Goal: Complete application form: Complete application form

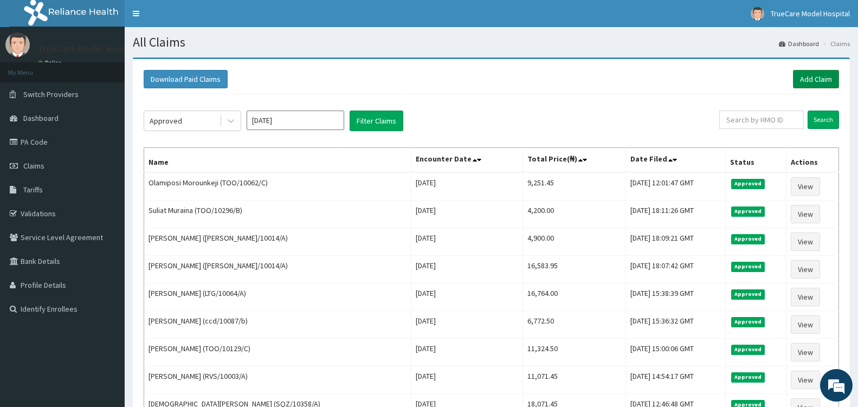
click at [817, 78] on link "Add Claim" at bounding box center [816, 79] width 46 height 18
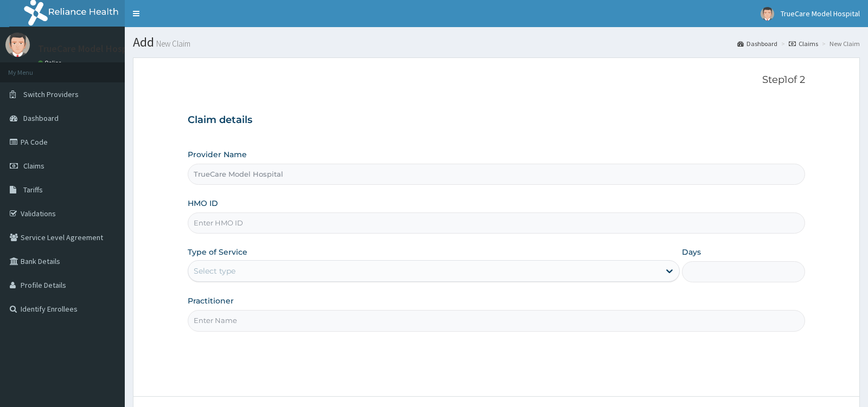
type input "TrueCare Model Hospital"
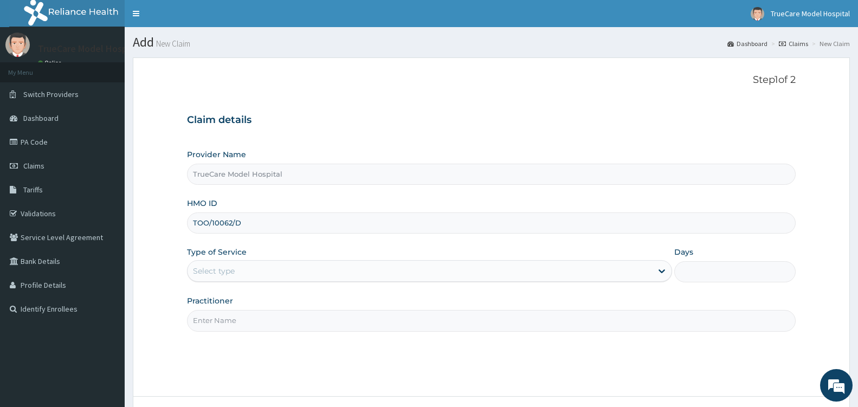
type input "TOO/10062/D"
click at [477, 274] on div "Select type" at bounding box center [420, 270] width 465 height 17
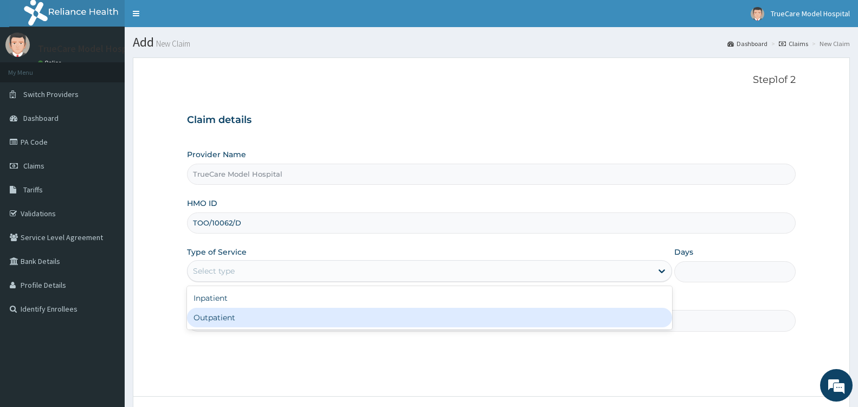
click at [329, 318] on div "Outpatient" at bounding box center [429, 318] width 485 height 20
type input "1"
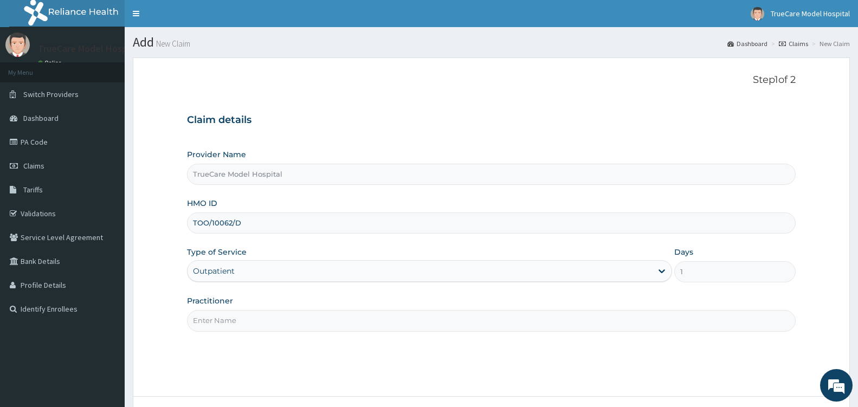
click at [329, 318] on input "Practitioner" at bounding box center [491, 320] width 609 height 21
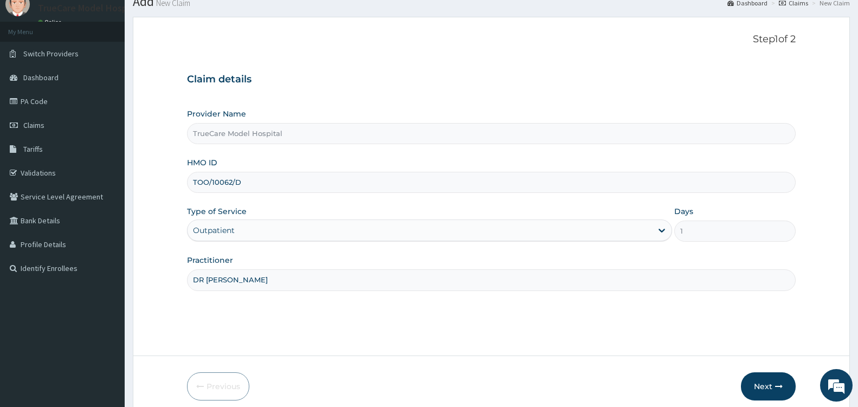
scroll to position [87, 0]
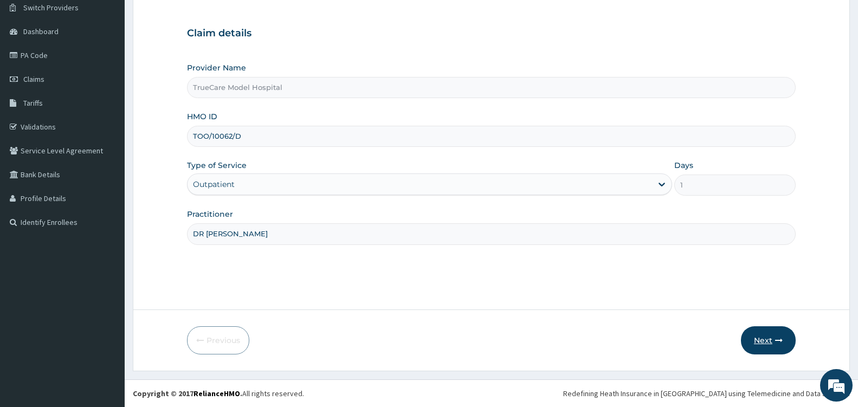
type input "DR [PERSON_NAME]"
click at [769, 338] on button "Next" at bounding box center [768, 340] width 55 height 28
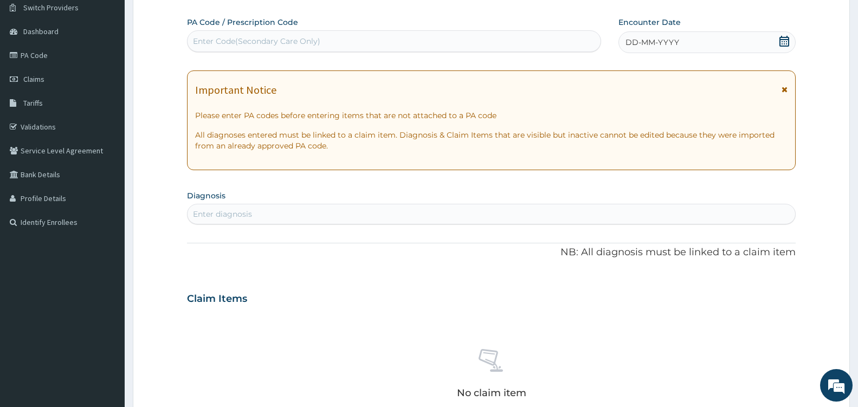
click at [787, 40] on icon at bounding box center [784, 41] width 11 height 11
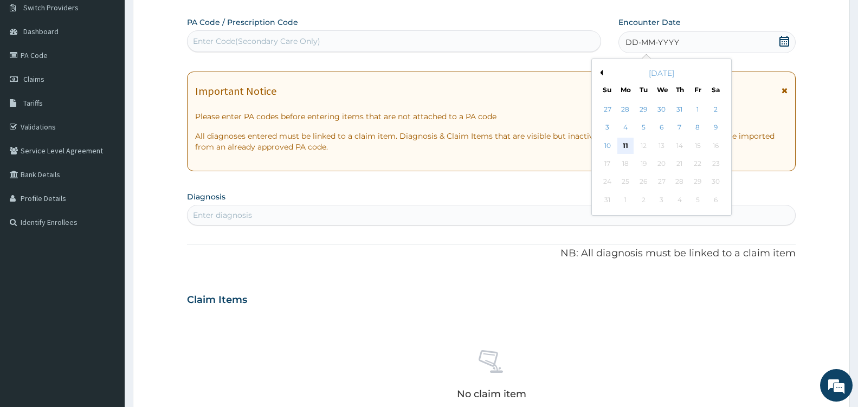
click at [625, 149] on div "11" at bounding box center [626, 146] width 16 height 16
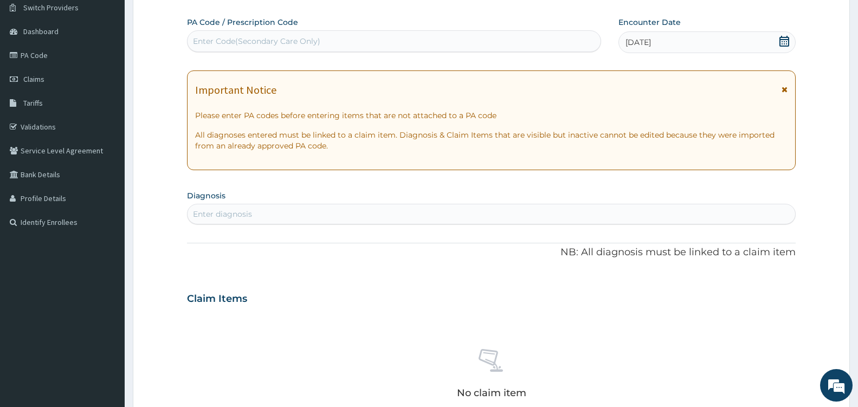
click at [294, 214] on div "Enter diagnosis" at bounding box center [492, 213] width 608 height 17
type input "[MEDICAL_DATA]"
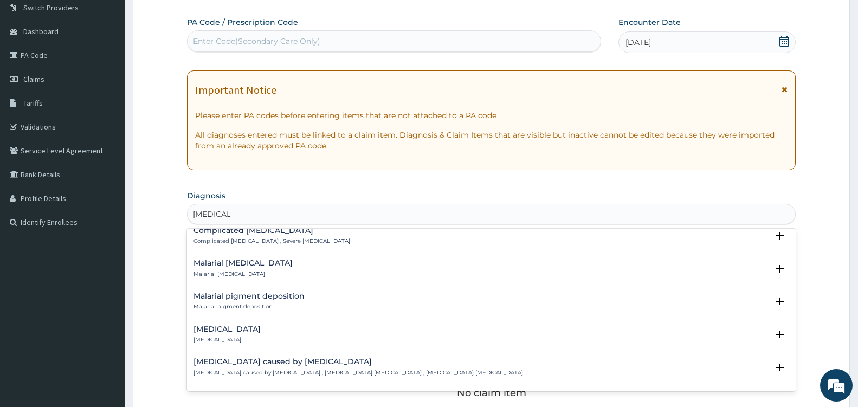
scroll to position [506, 0]
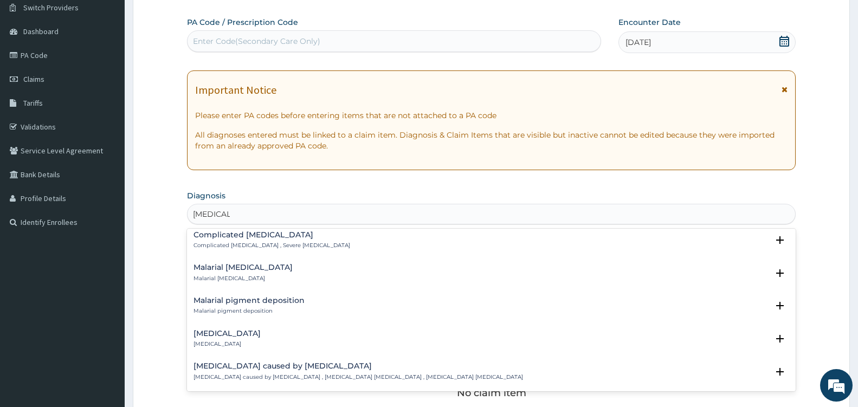
click at [201, 246] on p "Complicated [MEDICAL_DATA] , Severe [MEDICAL_DATA]" at bounding box center [272, 246] width 157 height 8
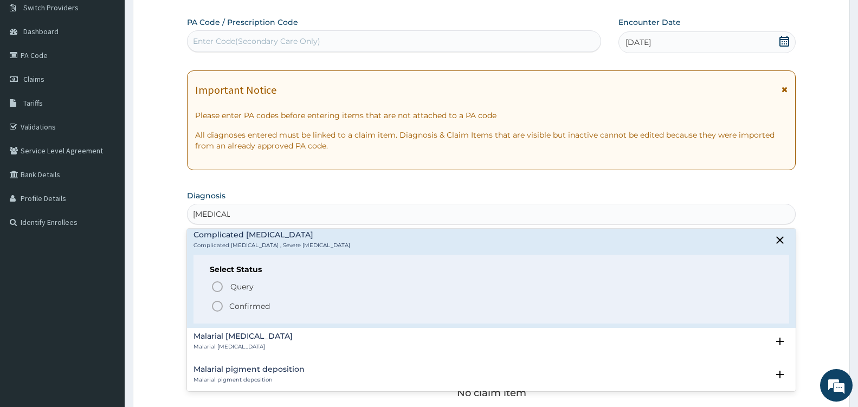
click at [215, 306] on icon "status option filled" at bounding box center [217, 306] width 13 height 13
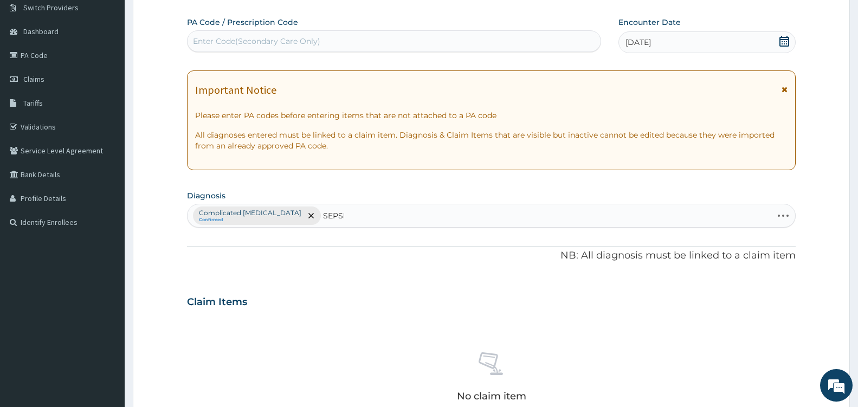
type input "[MEDICAL_DATA]"
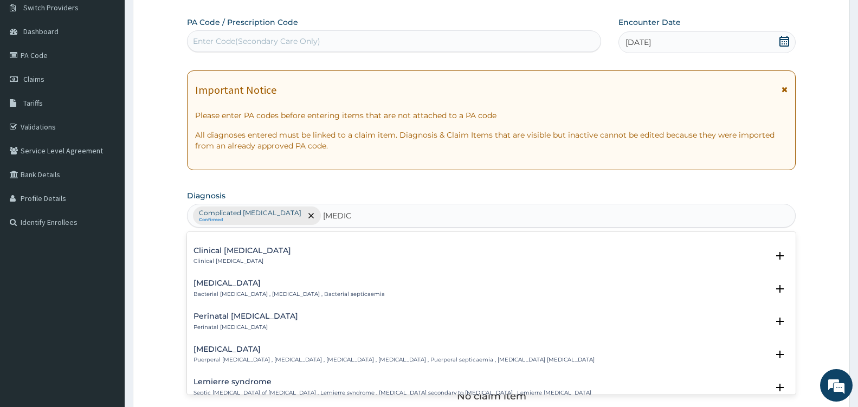
scroll to position [149, 0]
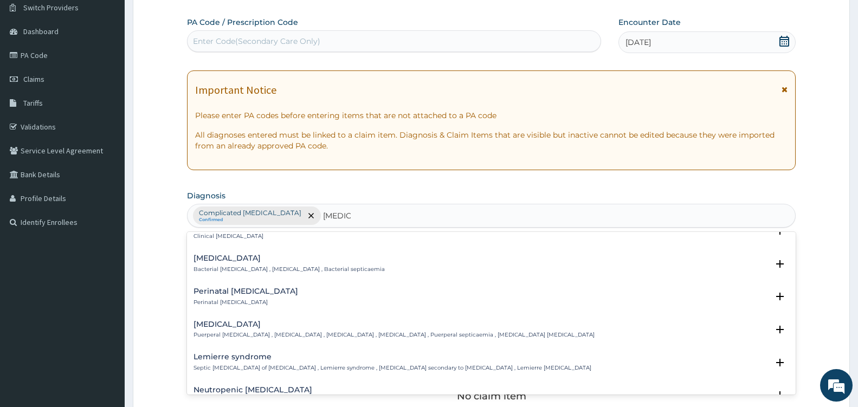
click at [221, 261] on h4 "[MEDICAL_DATA]" at bounding box center [289, 258] width 191 height 8
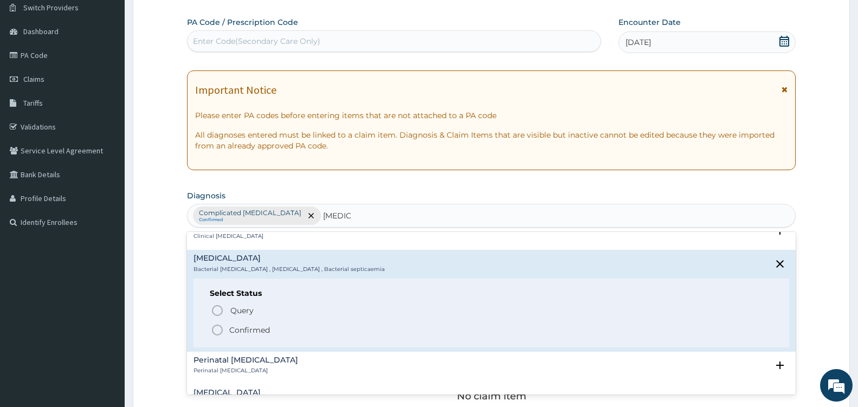
click at [219, 333] on icon "status option filled" at bounding box center [217, 330] width 13 height 13
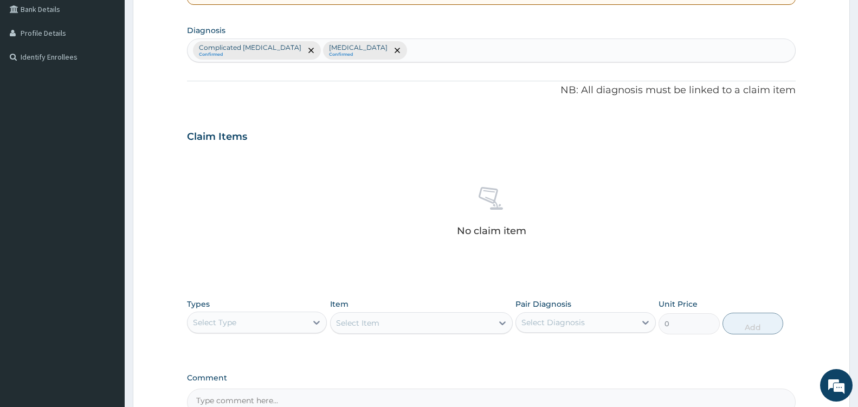
scroll to position [356, 0]
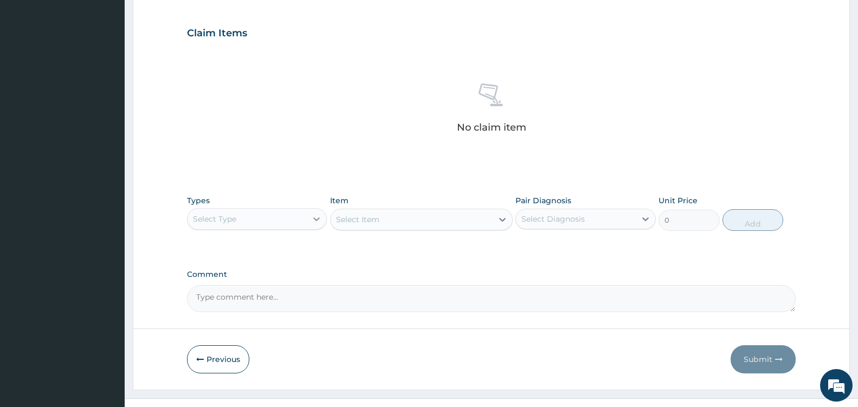
click at [312, 223] on icon at bounding box center [316, 219] width 11 height 11
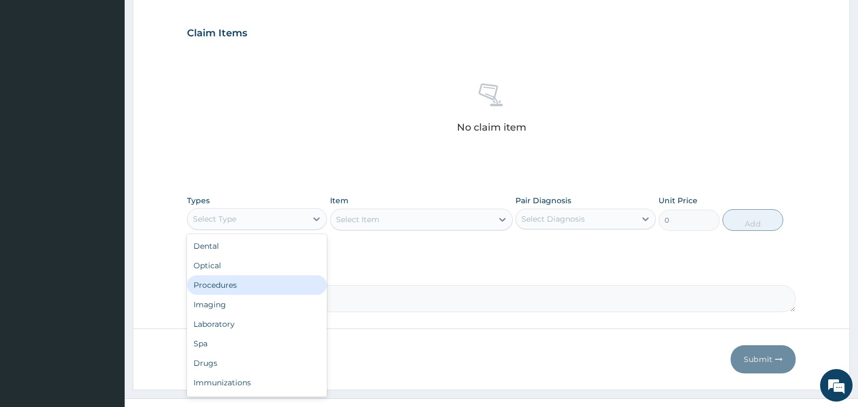
click at [268, 283] on div "Procedures" at bounding box center [257, 285] width 140 height 20
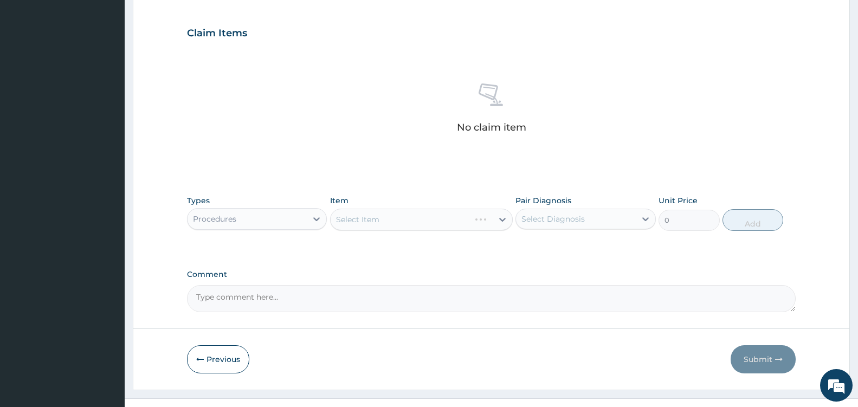
click at [504, 224] on div "Select Item" at bounding box center [421, 220] width 183 height 22
click at [504, 224] on icon at bounding box center [502, 219] width 11 height 11
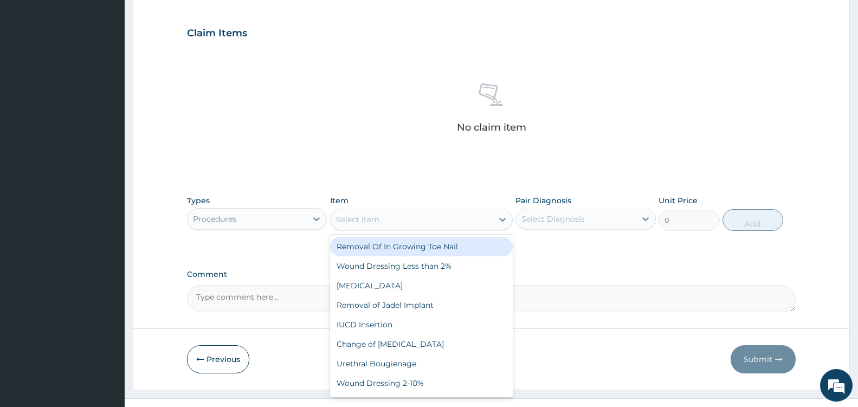
click at [504, 224] on icon at bounding box center [502, 219] width 11 height 11
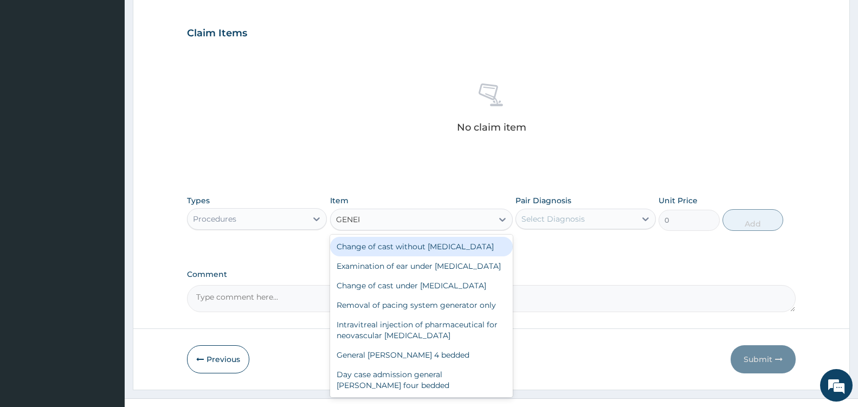
type input "GENERAL"
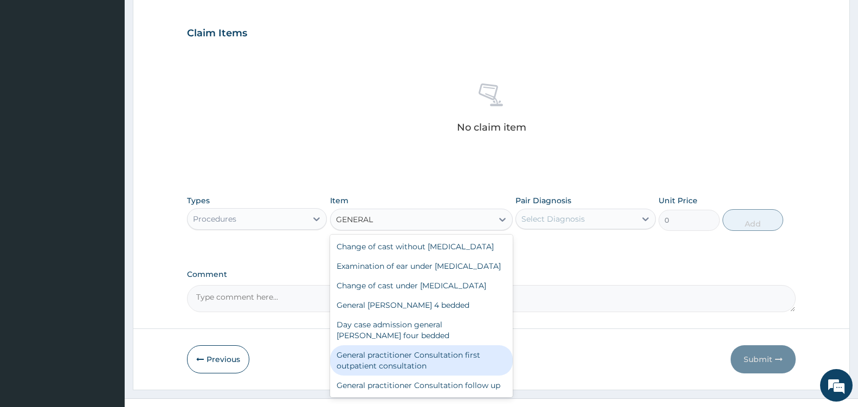
click at [434, 376] on div "General practitioner Consultation first outpatient consultation" at bounding box center [421, 360] width 183 height 30
type input "3600"
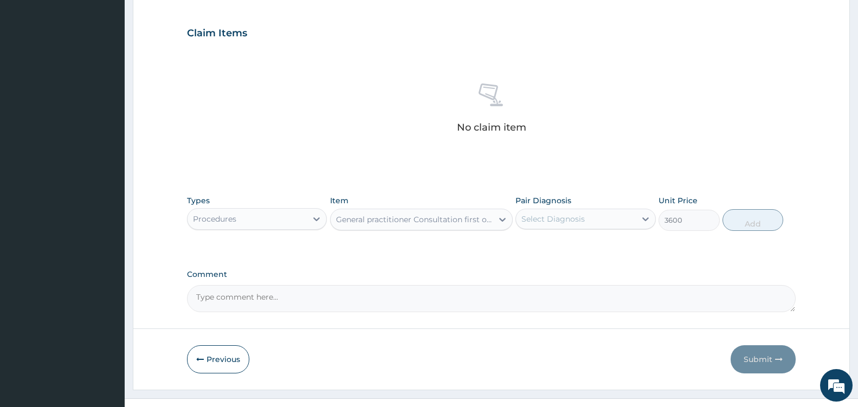
click at [618, 207] on div "Pair Diagnosis Select Diagnosis" at bounding box center [586, 213] width 140 height 36
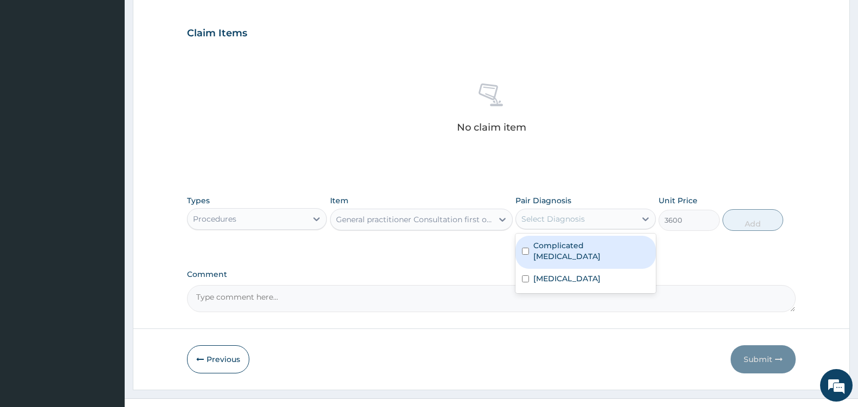
click at [612, 219] on div "Select Diagnosis" at bounding box center [575, 218] width 119 height 17
click at [552, 243] on label "Complicated [MEDICAL_DATA]" at bounding box center [591, 251] width 115 height 22
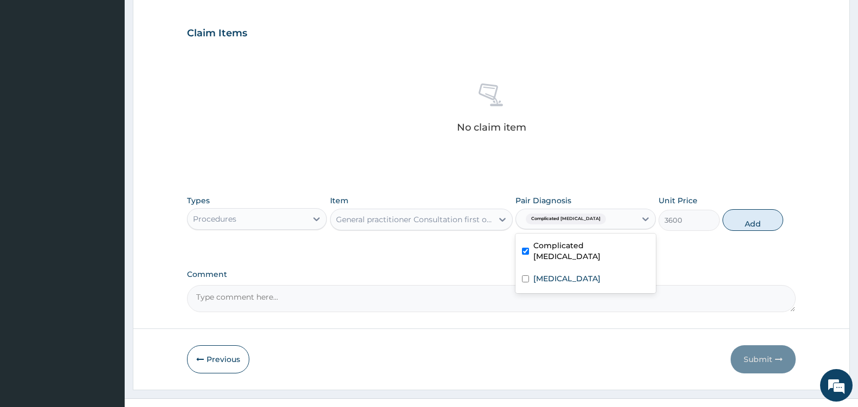
checkbox input "true"
click at [751, 224] on button "Add" at bounding box center [753, 220] width 61 height 22
type input "0"
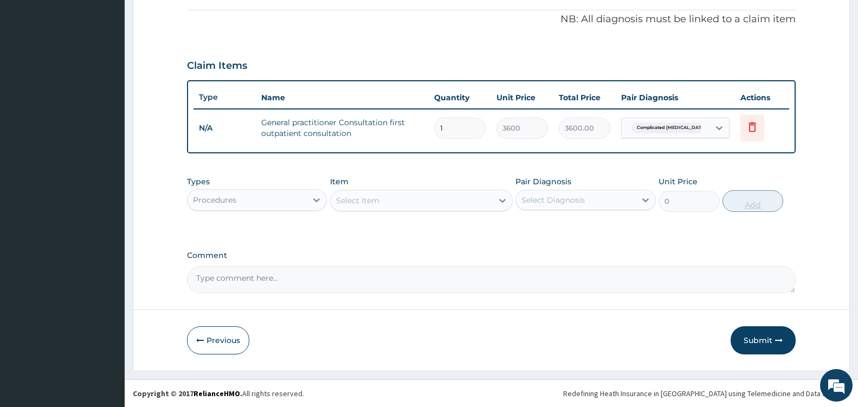
scroll to position [323, 0]
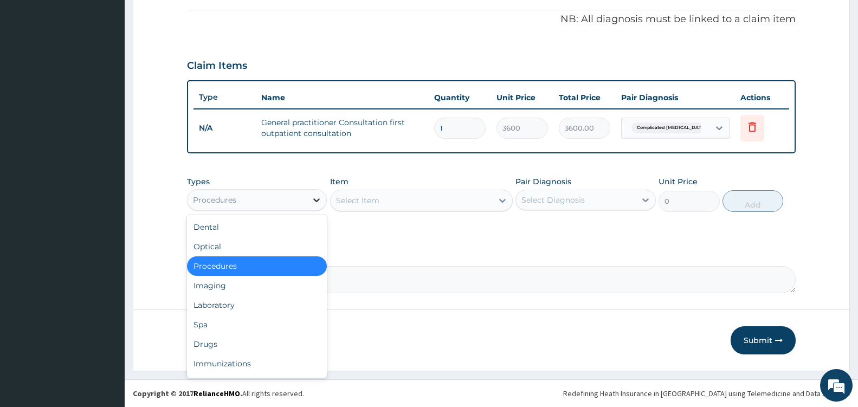
click at [310, 202] on div at bounding box center [317, 200] width 20 height 20
click at [221, 347] on div "Drugs" at bounding box center [257, 345] width 140 height 20
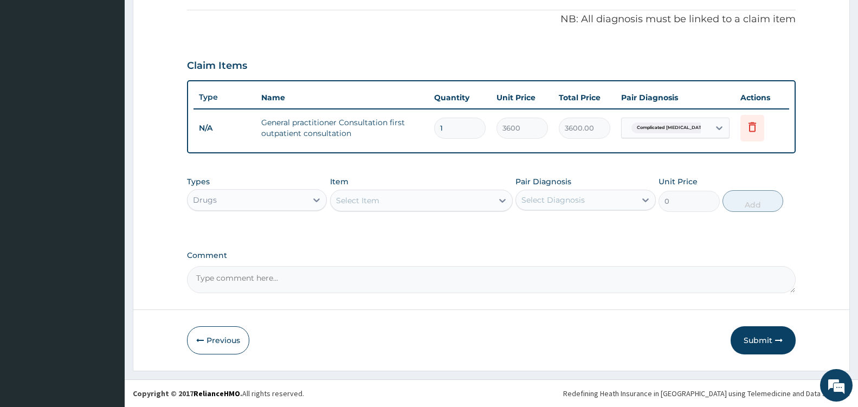
click at [493, 197] on div at bounding box center [503, 201] width 20 height 20
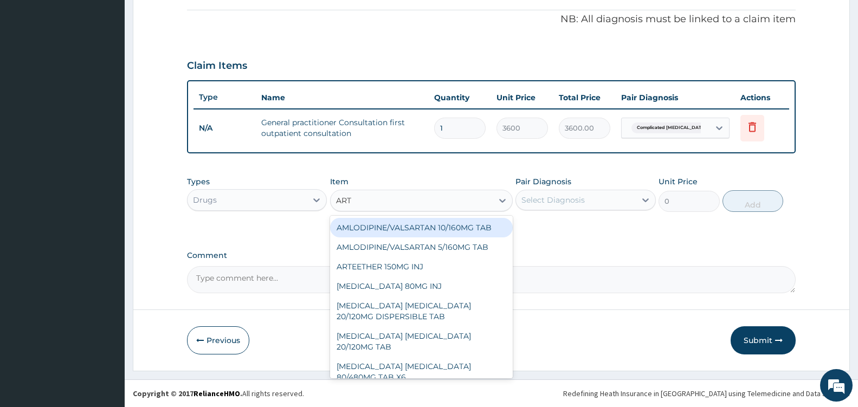
type input "ARTE"
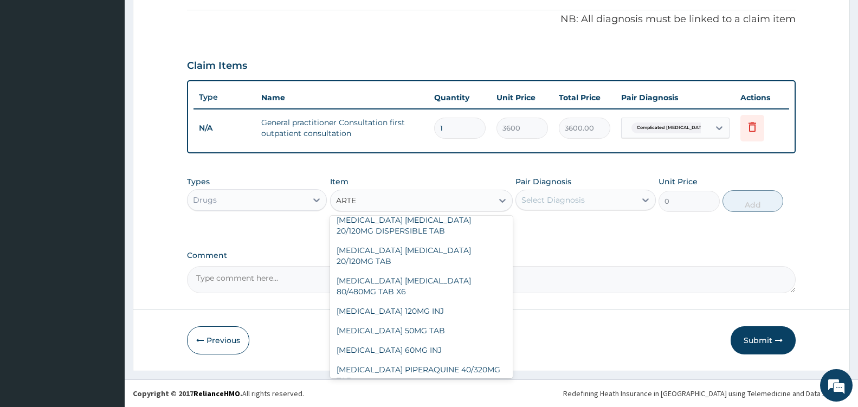
scroll to position [47, 0]
click at [409, 303] on div "[MEDICAL_DATA] 120MG INJ" at bounding box center [421, 311] width 183 height 20
type input "1750"
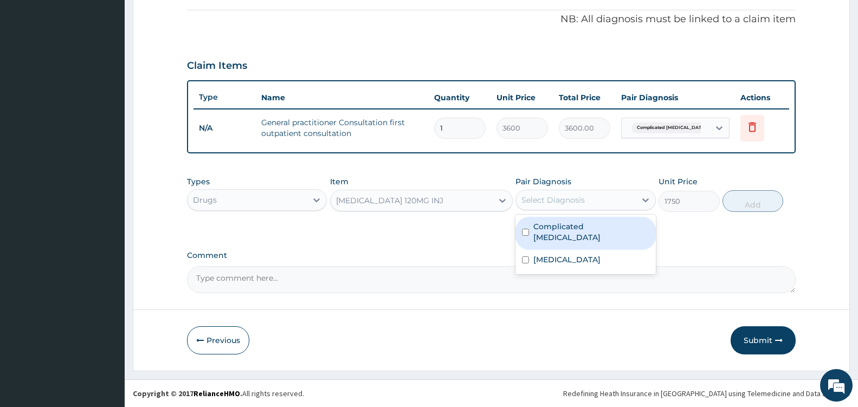
click at [634, 201] on div "Select Diagnosis" at bounding box center [575, 199] width 119 height 17
click at [573, 230] on label "Complicated [MEDICAL_DATA]" at bounding box center [591, 232] width 115 height 22
checkbox input "true"
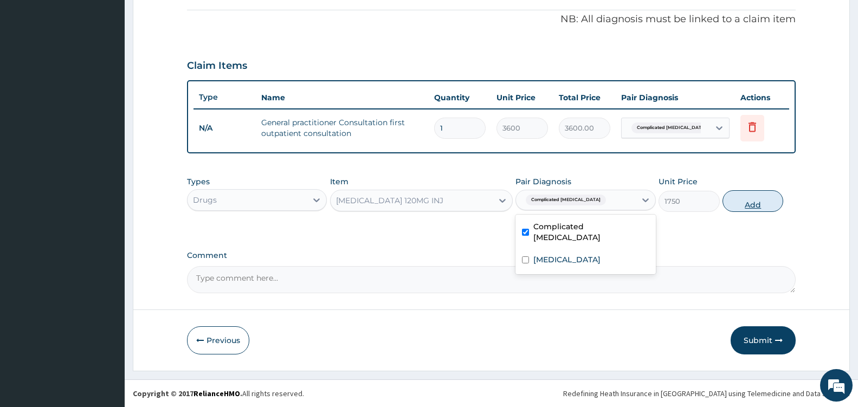
click at [753, 203] on button "Add" at bounding box center [753, 201] width 61 height 22
type input "0"
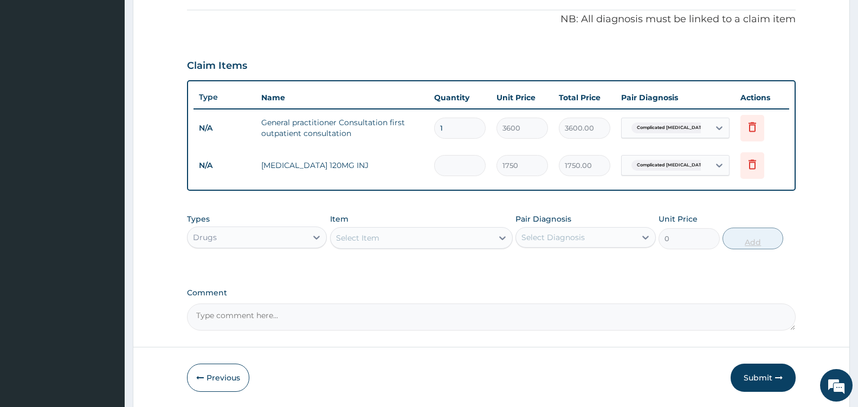
type input "0.00"
type input "4"
type input "7000.00"
type input "4"
click at [455, 242] on div "Select Item" at bounding box center [412, 237] width 162 height 17
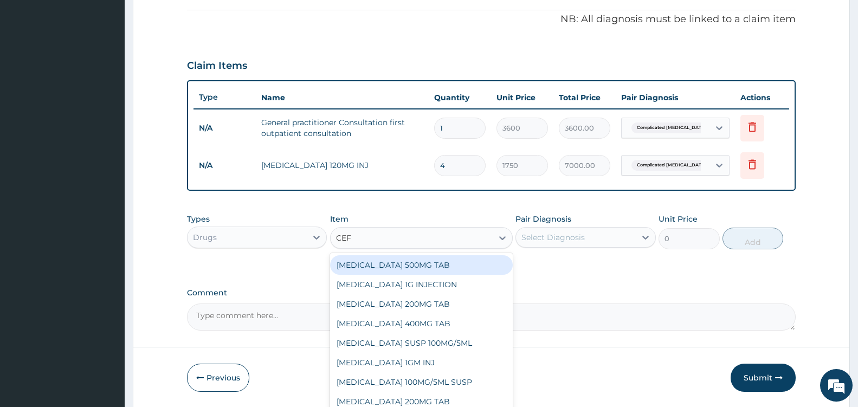
type input "CEFT"
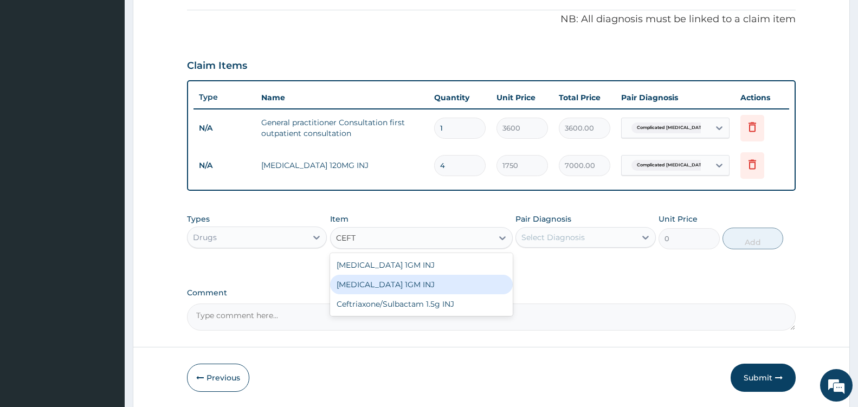
click at [438, 286] on div "[MEDICAL_DATA] 1GM INJ" at bounding box center [421, 285] width 183 height 20
type input "1400"
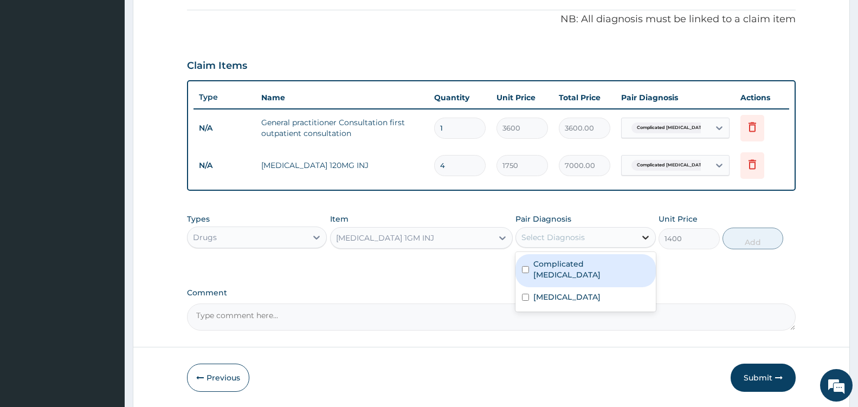
click at [647, 241] on icon at bounding box center [645, 237] width 11 height 11
click at [597, 264] on label "Complicated [MEDICAL_DATA]" at bounding box center [591, 270] width 115 height 22
checkbox input "true"
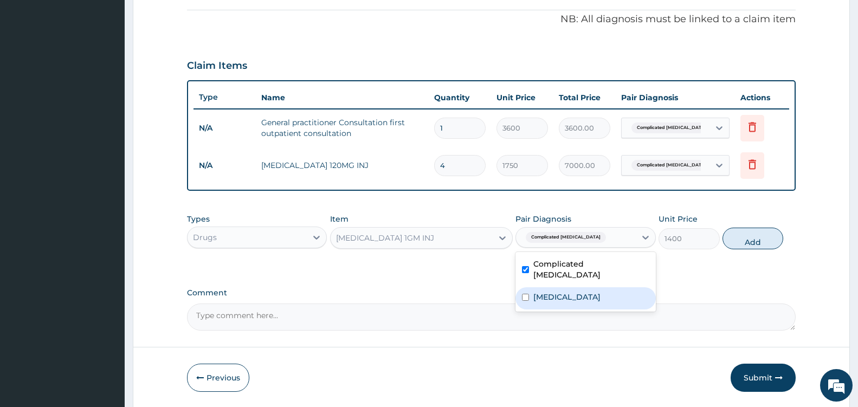
click at [543, 292] on label "[MEDICAL_DATA]" at bounding box center [567, 297] width 67 height 11
checkbox input "true"
click at [525, 266] on input "checkbox" at bounding box center [525, 269] width 7 height 7
checkbox input "false"
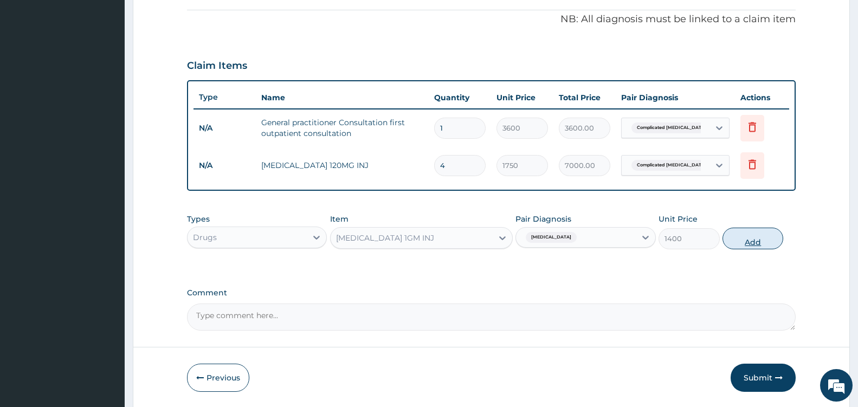
click at [749, 237] on button "Add" at bounding box center [753, 239] width 61 height 22
type input "0"
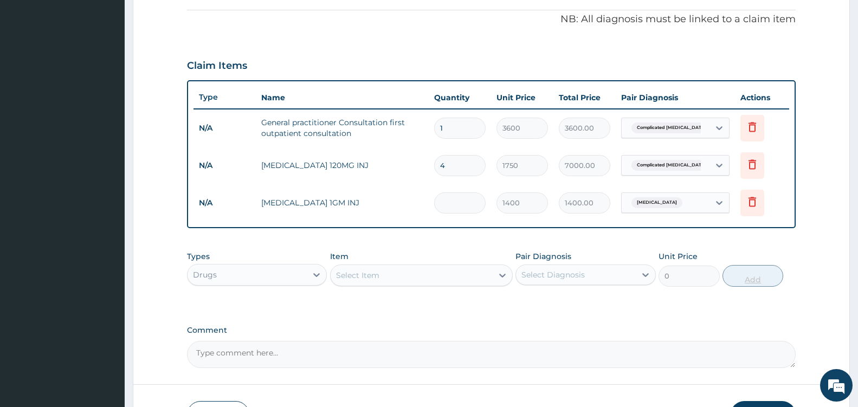
type input "0.00"
type input "2"
type input "2800.00"
type input "2"
click at [487, 274] on div "Select Item" at bounding box center [412, 275] width 162 height 17
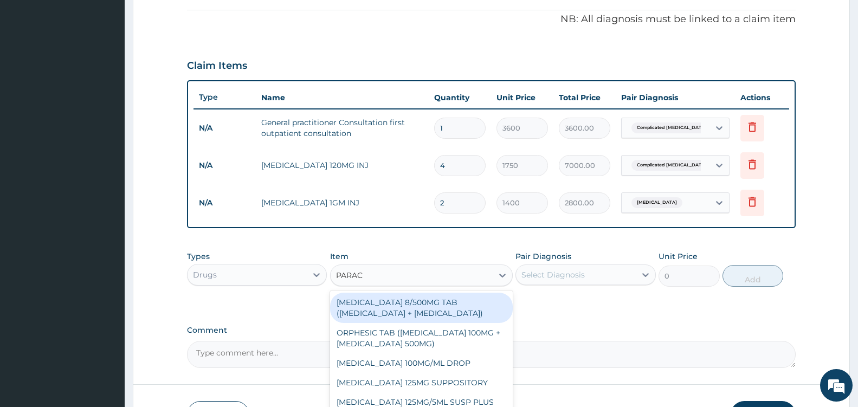
type input "PARACE"
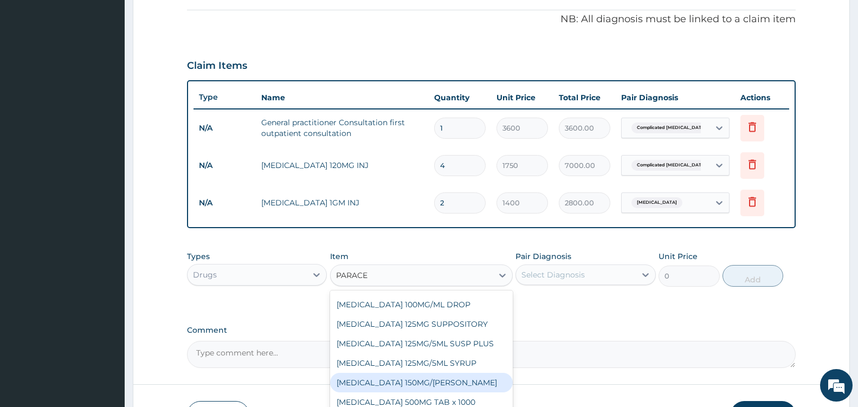
click at [452, 388] on div "[MEDICAL_DATA] 150MG/[PERSON_NAME]" at bounding box center [421, 383] width 183 height 20
type input "724.5"
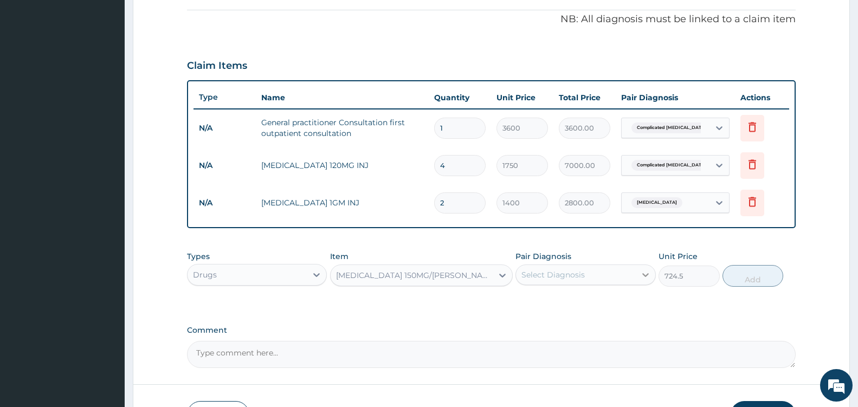
click at [643, 271] on icon at bounding box center [645, 274] width 11 height 11
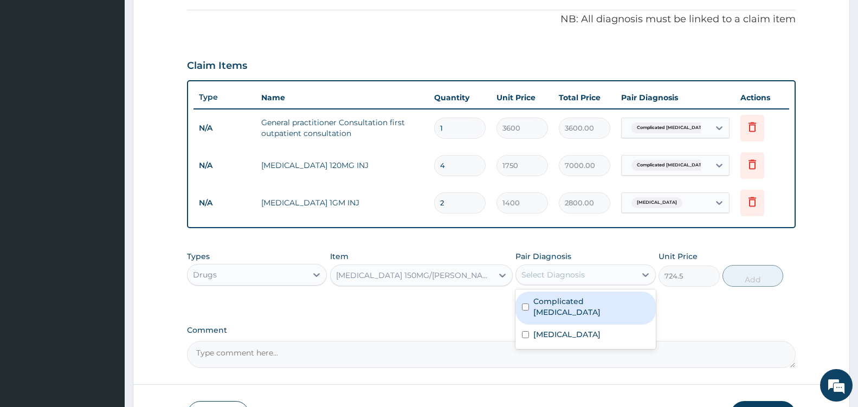
click at [596, 307] on div "Complicated [MEDICAL_DATA]" at bounding box center [586, 308] width 140 height 33
checkbox input "true"
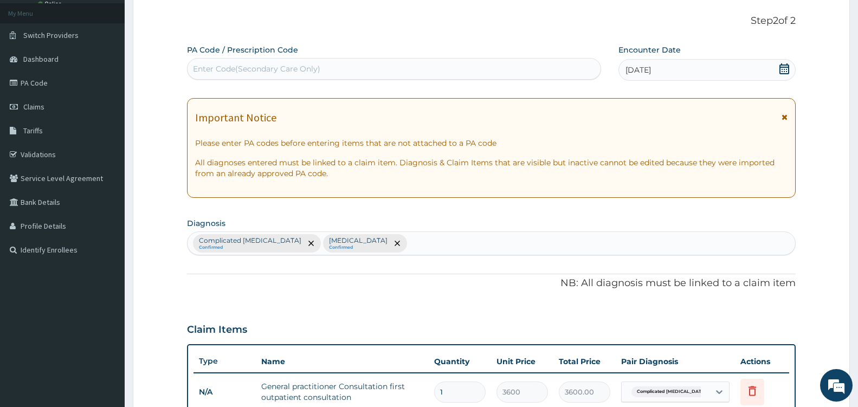
scroll to position [61, 0]
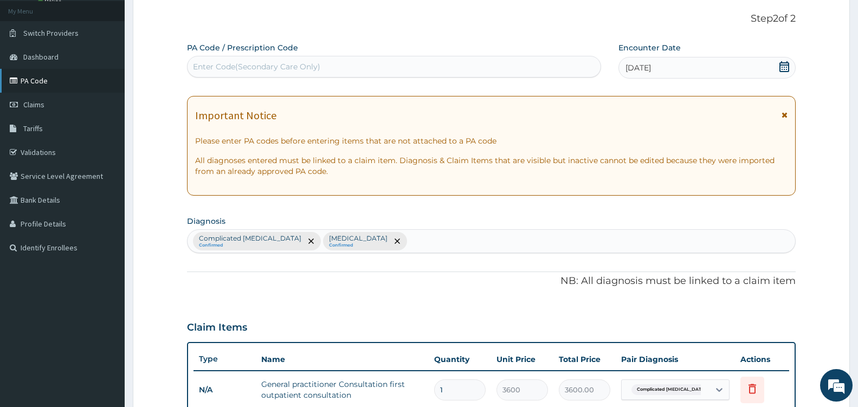
click at [28, 86] on link "PA Code" at bounding box center [62, 81] width 125 height 24
